Goal: Task Accomplishment & Management: Use online tool/utility

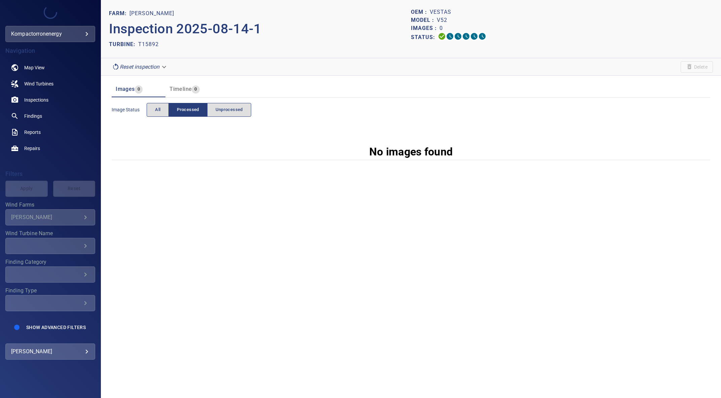
click at [148, 70] on body "**********" at bounding box center [360, 199] width 721 height 398
click at [139, 65] on li "pre_process" at bounding box center [140, 67] width 62 height 12
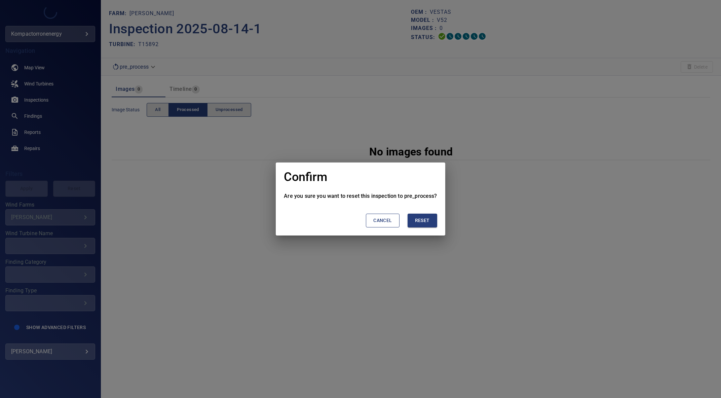
click at [421, 222] on span "Reset" at bounding box center [422, 220] width 15 height 8
